Goal: Entertainment & Leisure: Consume media (video, audio)

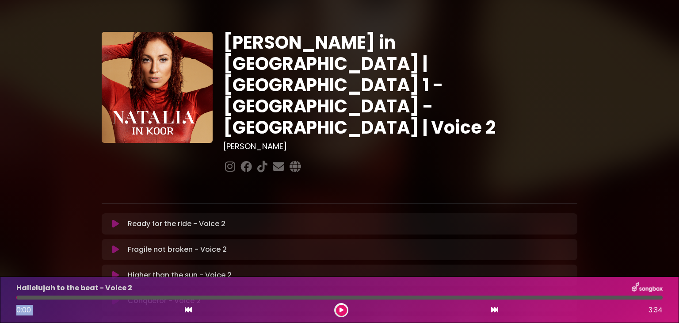
scroll to position [37, 0]
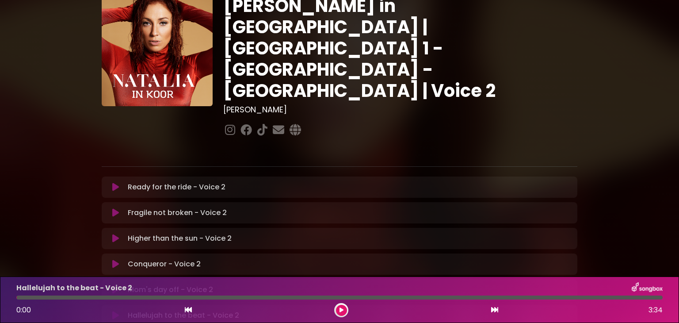
click at [114, 176] on div "Ready for the ride - Voice 2 Loading Track... Your Feedback Name" at bounding box center [340, 186] width 476 height 21
click at [116, 183] on icon at bounding box center [115, 187] width 7 height 9
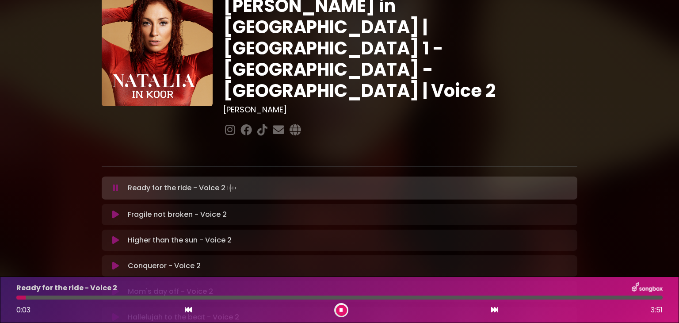
click at [344, 309] on button at bounding box center [341, 310] width 11 height 11
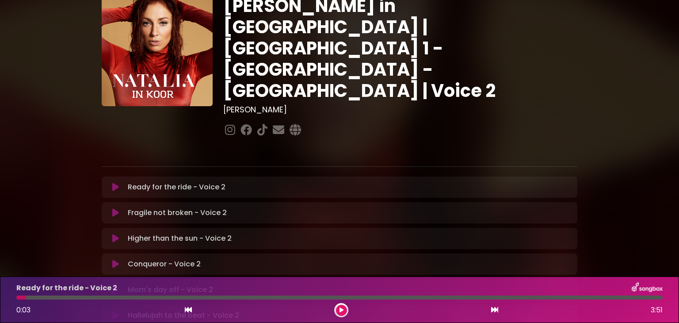
click at [344, 309] on button at bounding box center [341, 310] width 11 height 11
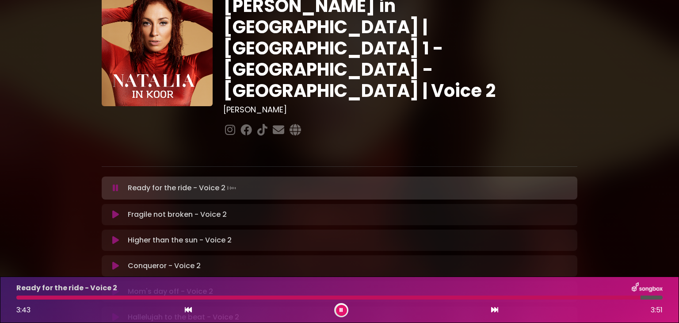
click at [339, 310] on button at bounding box center [341, 310] width 11 height 11
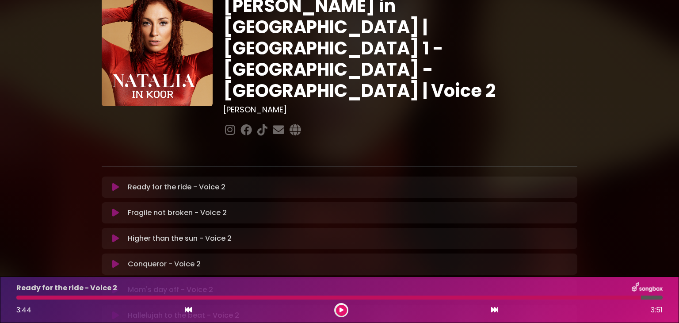
click at [340, 310] on icon at bounding box center [342, 309] width 4 height 5
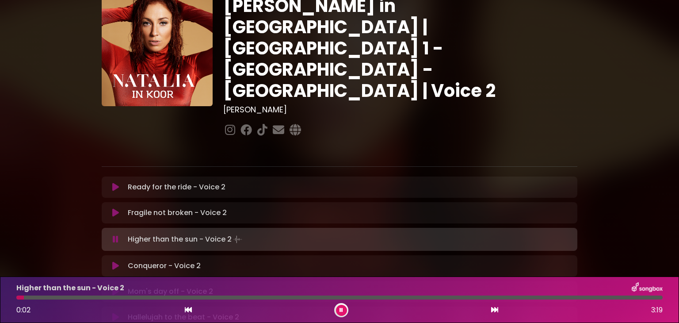
click at [343, 307] on icon at bounding box center [342, 309] width 4 height 5
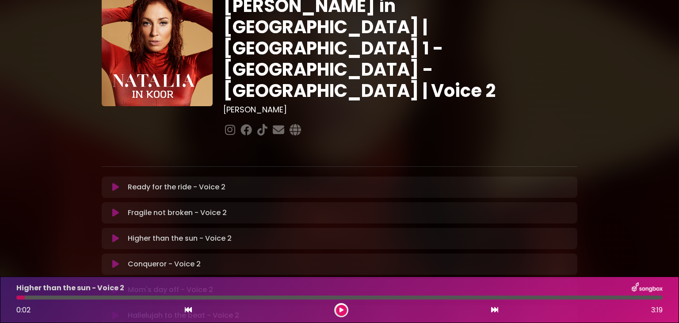
click at [343, 307] on icon at bounding box center [342, 309] width 4 height 5
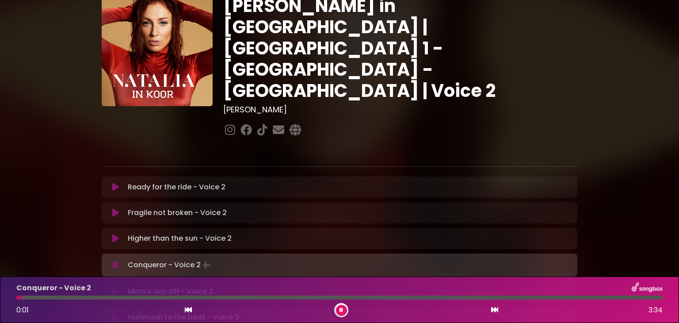
click at [340, 314] on button at bounding box center [341, 310] width 11 height 11
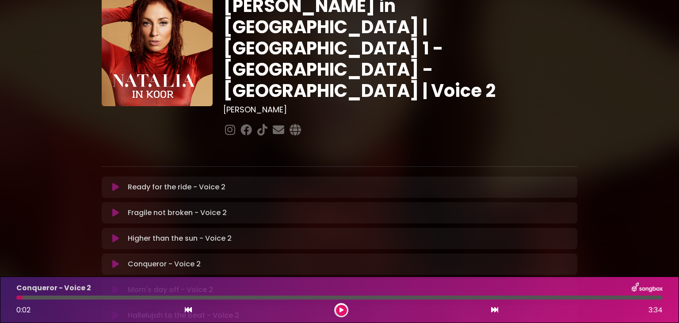
click at [340, 314] on button at bounding box center [341, 310] width 11 height 11
click at [338, 307] on button at bounding box center [341, 310] width 11 height 11
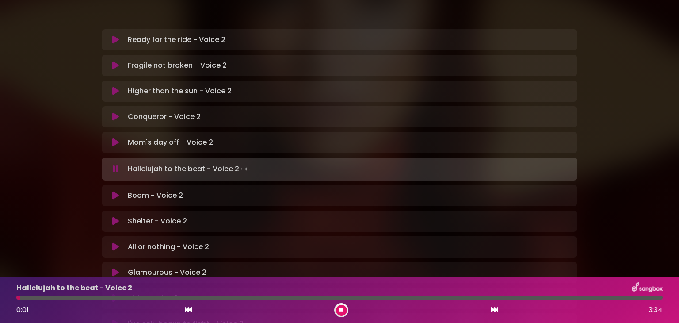
scroll to position [185, 0]
click at [341, 311] on icon at bounding box center [342, 309] width 4 height 5
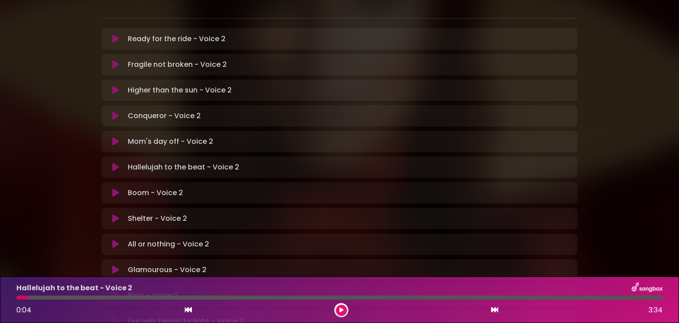
click at [341, 311] on icon at bounding box center [342, 309] width 4 height 5
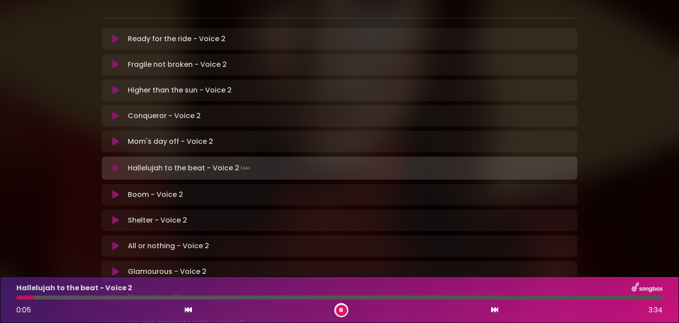
click at [341, 311] on icon at bounding box center [342, 309] width 4 height 5
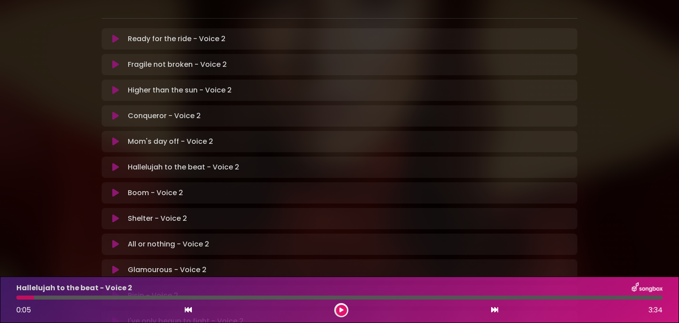
click at [340, 308] on icon at bounding box center [342, 309] width 4 height 5
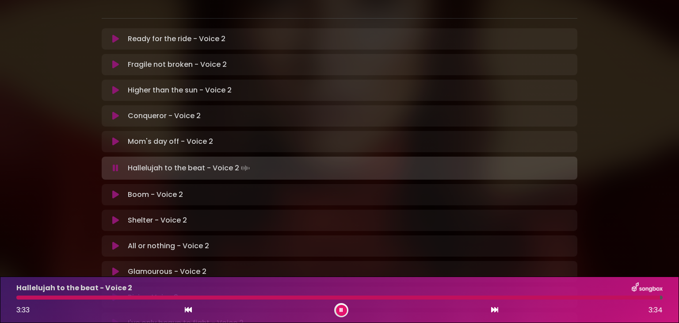
click at [340, 311] on icon at bounding box center [342, 309] width 4 height 5
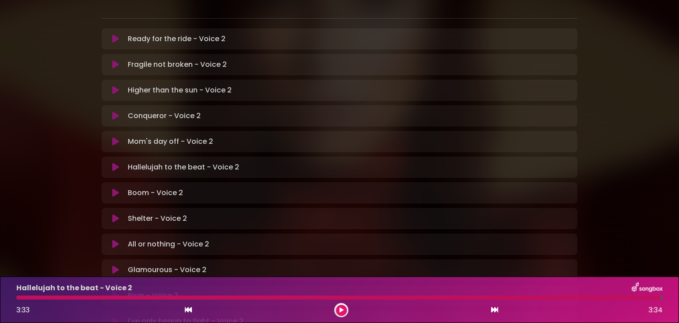
click at [340, 311] on icon at bounding box center [342, 309] width 4 height 5
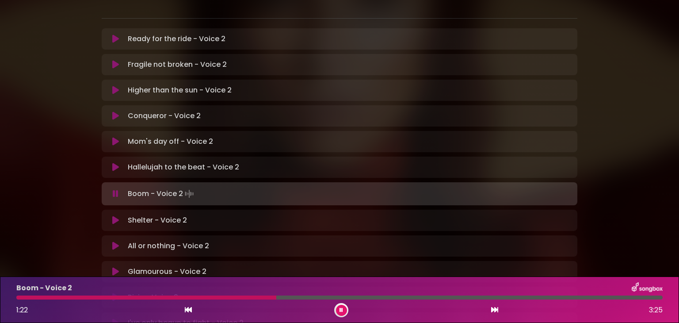
click at [342, 306] on button at bounding box center [341, 310] width 11 height 11
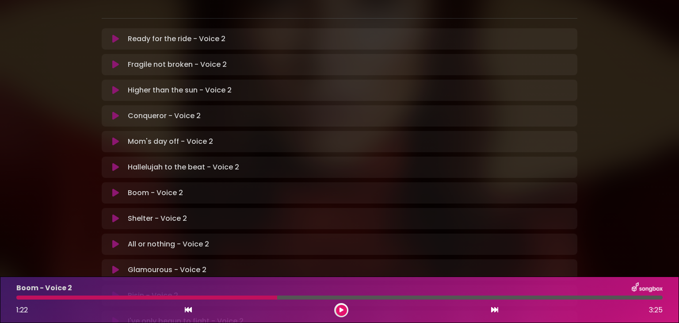
click at [212, 298] on div at bounding box center [146, 297] width 261 height 4
click at [212, 299] on div "Boom - Voice 2 1:22 3:25" at bounding box center [339, 299] width 657 height 35
click at [340, 310] on icon at bounding box center [342, 309] width 4 height 5
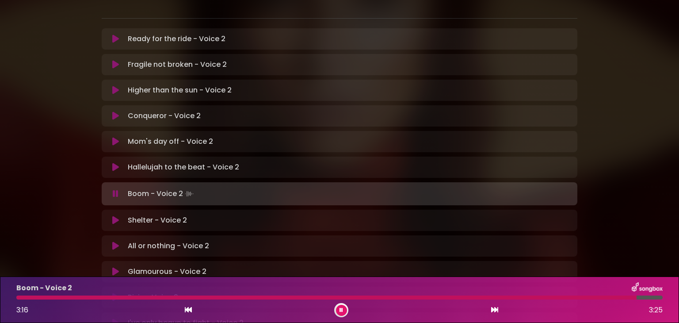
click at [340, 310] on icon at bounding box center [342, 309] width 4 height 5
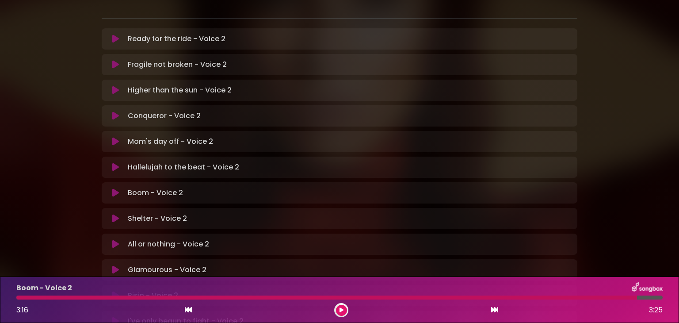
click at [340, 310] on icon at bounding box center [342, 309] width 4 height 5
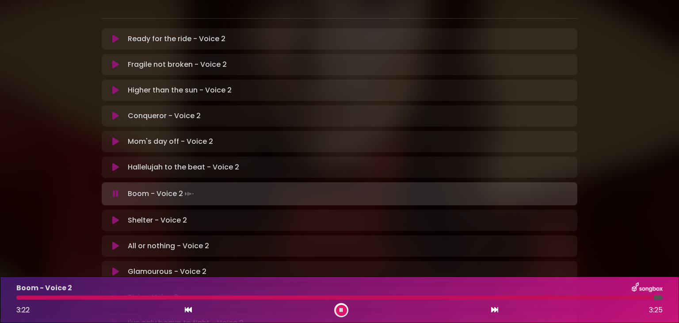
click at [340, 310] on icon at bounding box center [342, 309] width 4 height 5
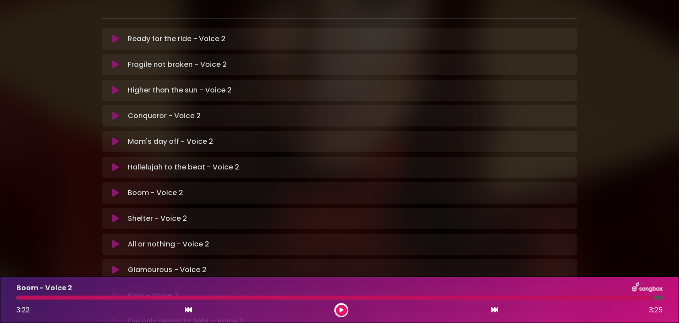
click at [332, 310] on div "3:22 3:25" at bounding box center [339, 310] width 657 height 14
click at [343, 311] on icon at bounding box center [342, 309] width 4 height 5
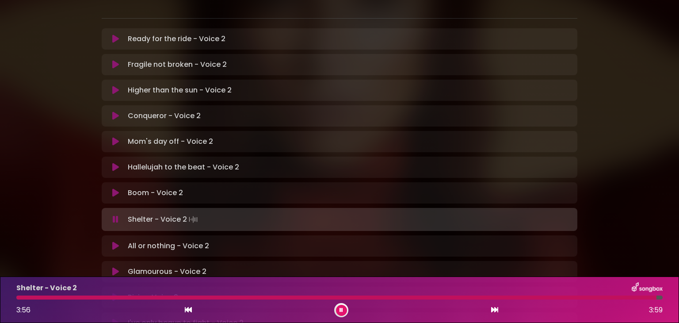
click at [341, 310] on icon at bounding box center [342, 309] width 4 height 5
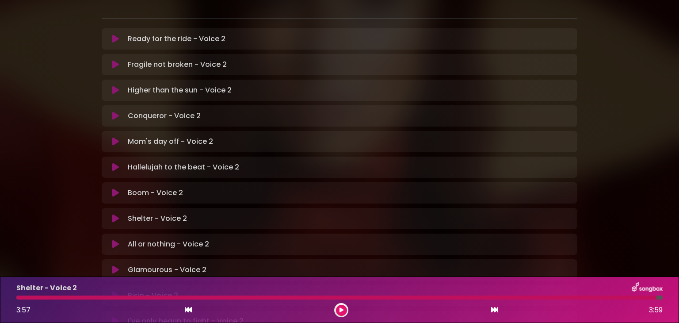
click at [345, 311] on button at bounding box center [341, 310] width 11 height 11
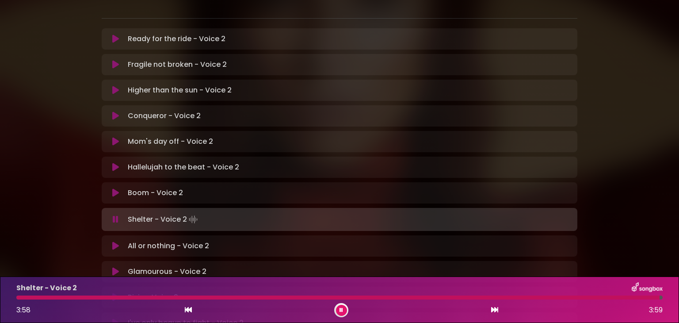
click at [338, 311] on button at bounding box center [341, 310] width 11 height 11
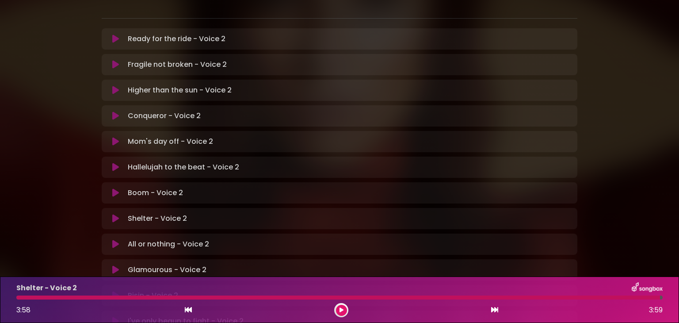
click at [343, 308] on icon at bounding box center [342, 309] width 4 height 5
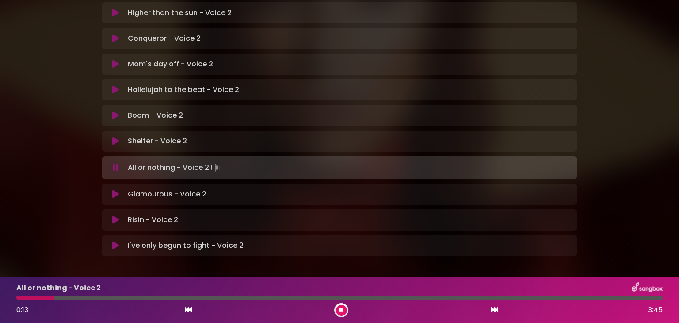
scroll to position [262, 0]
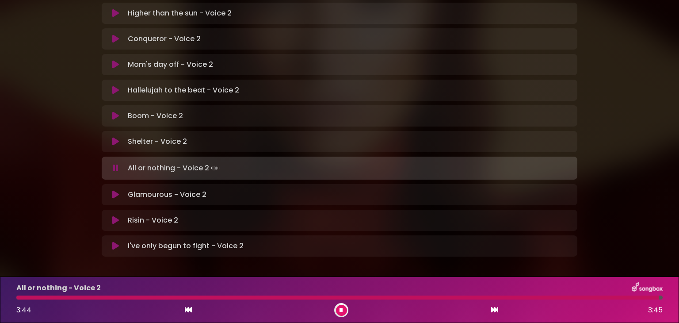
click at [340, 311] on icon at bounding box center [342, 309] width 4 height 5
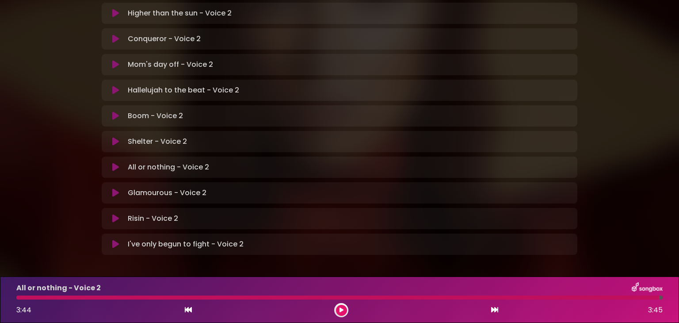
click at [340, 311] on icon at bounding box center [342, 309] width 4 height 5
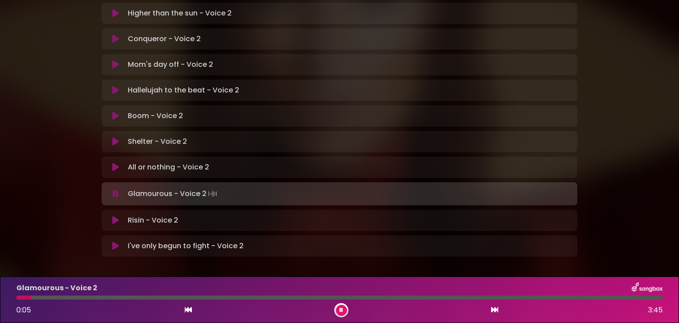
click at [341, 312] on icon at bounding box center [342, 309] width 4 height 5
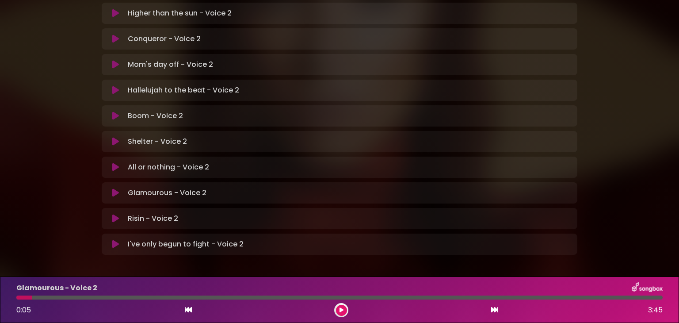
click at [340, 306] on button at bounding box center [341, 310] width 11 height 11
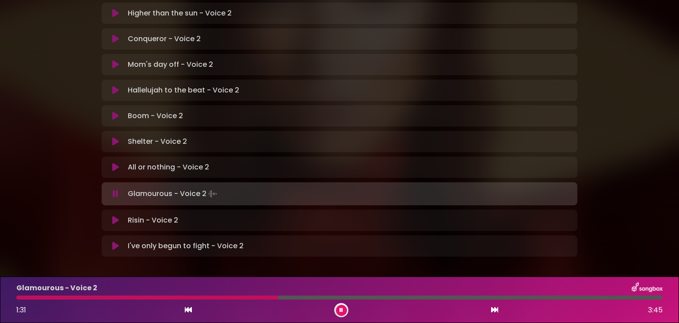
click at [340, 308] on icon at bounding box center [342, 309] width 4 height 5
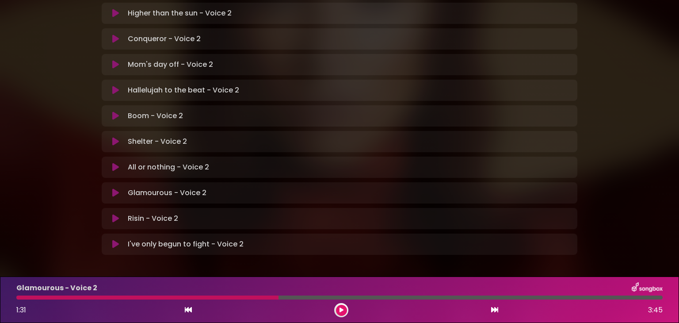
click at [340, 308] on icon at bounding box center [342, 309] width 4 height 5
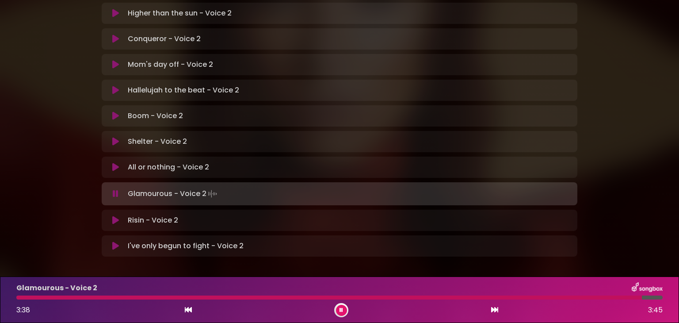
click at [591, 299] on div at bounding box center [329, 297] width 626 height 4
click at [341, 310] on icon at bounding box center [342, 309] width 4 height 5
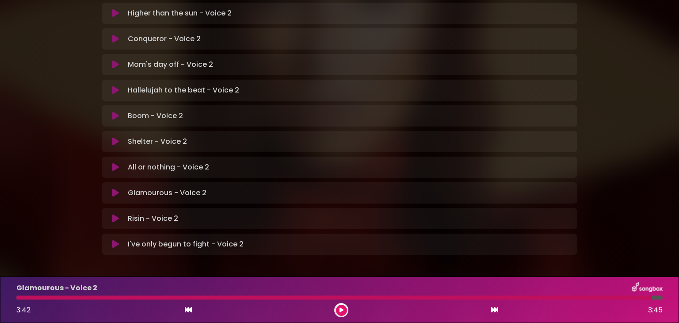
click at [343, 305] on button at bounding box center [341, 310] width 11 height 11
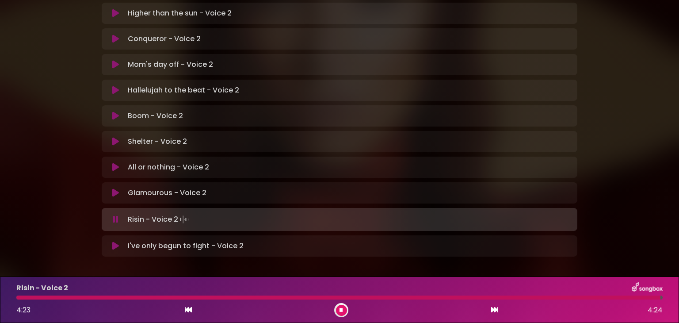
click at [343, 310] on icon at bounding box center [342, 309] width 4 height 5
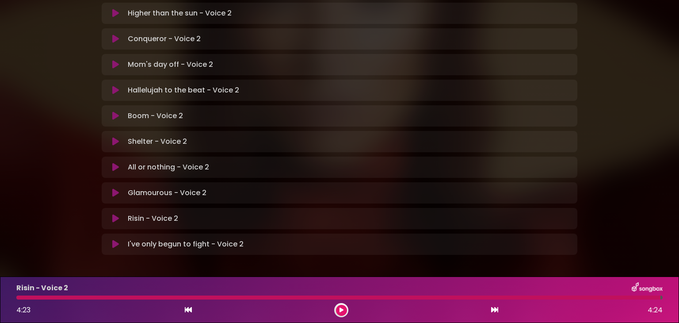
click at [338, 309] on button at bounding box center [341, 310] width 11 height 11
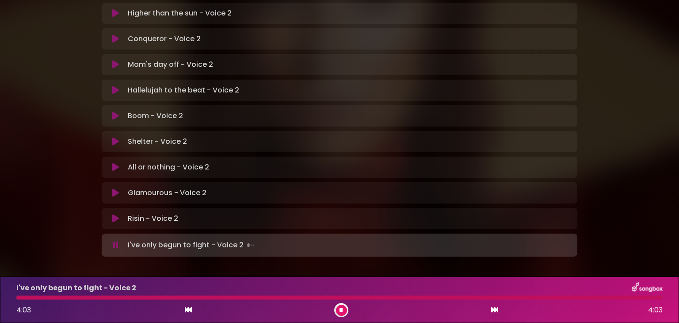
click at [338, 310] on button at bounding box center [341, 310] width 11 height 11
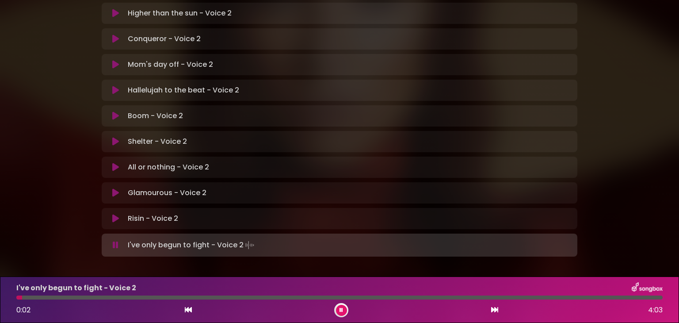
click at [339, 307] on button at bounding box center [341, 310] width 11 height 11
